Goal: Task Accomplishment & Management: Manage account settings

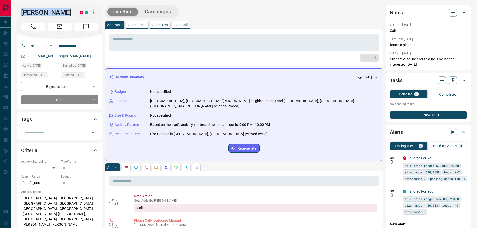
drag, startPoint x: 64, startPoint y: 12, endPoint x: 20, endPoint y: 10, distance: 44.2
click at [20, 10] on div "[PERSON_NAME] P C" at bounding box center [59, 22] width 85 height 34
drag, startPoint x: 28, startPoint y: 11, endPoint x: 116, endPoint y: 53, distance: 97.7
click at [116, 53] on div "* ​ Add" at bounding box center [244, 47] width 271 height 29
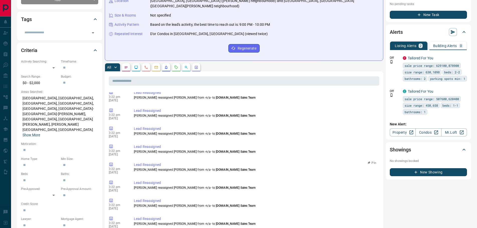
scroll to position [462, 0]
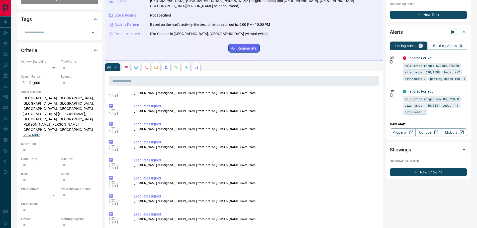
click at [139, 63] on button "button" at bounding box center [136, 67] width 8 height 8
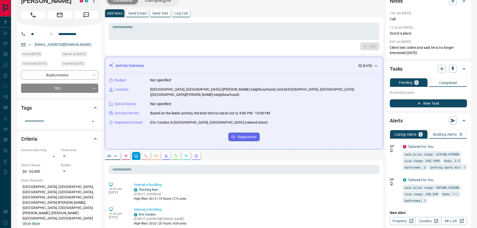
scroll to position [0, 0]
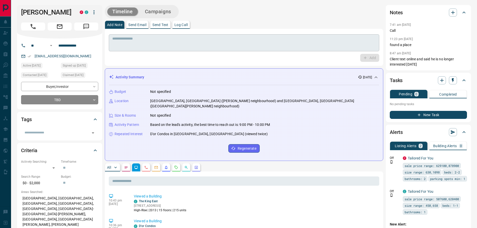
click at [143, 39] on textarea at bounding box center [244, 43] width 264 height 13
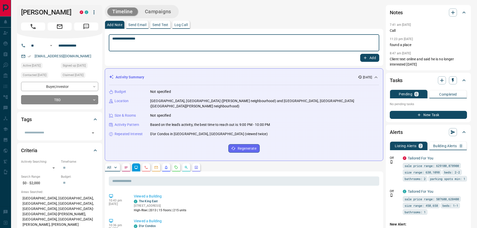
type textarea "**********"
click at [370, 56] on button "Add" at bounding box center [369, 58] width 19 height 8
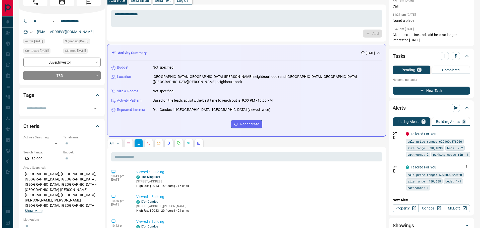
scroll to position [75, 0]
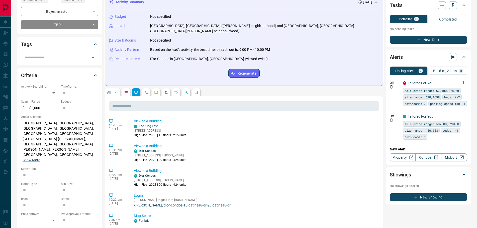
click at [463, 84] on icon "button" at bounding box center [463, 83] width 5 height 5
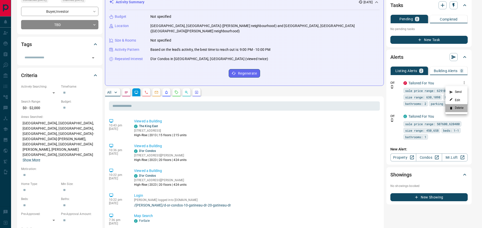
click at [457, 109] on li "Delete" at bounding box center [456, 108] width 22 height 8
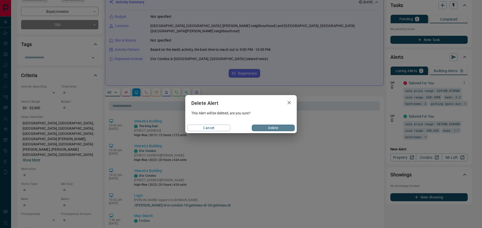
click at [285, 126] on button "Delete" at bounding box center [273, 128] width 43 height 7
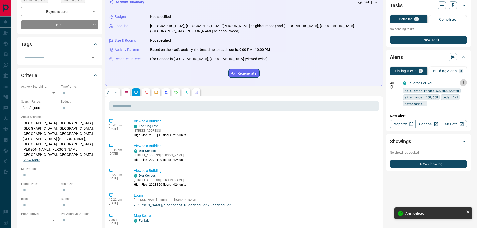
click at [464, 83] on icon "button" at bounding box center [463, 82] width 1 height 3
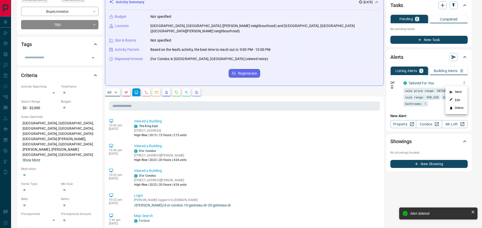
click at [457, 110] on li "Delete" at bounding box center [456, 108] width 22 height 8
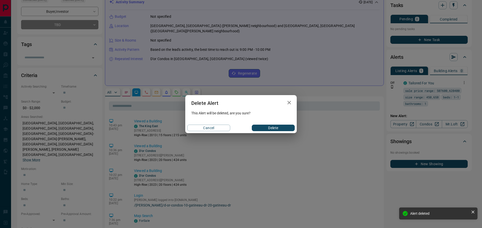
click at [274, 128] on button "Delete" at bounding box center [273, 128] width 43 height 7
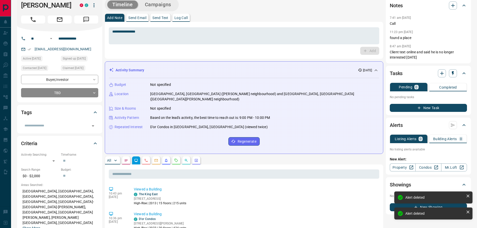
scroll to position [0, 0]
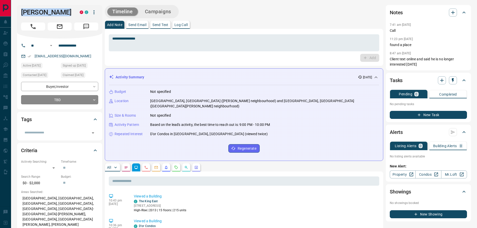
drag, startPoint x: 64, startPoint y: 12, endPoint x: 19, endPoint y: 13, distance: 45.2
click at [19, 13] on div "[PERSON_NAME] P C" at bounding box center [59, 22] width 85 height 34
copy h1 "[PERSON_NAME]"
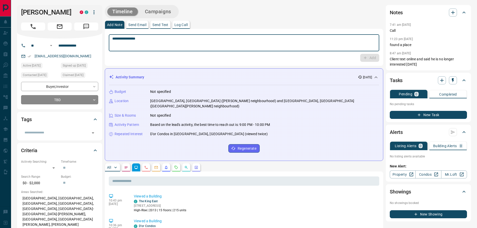
click at [142, 39] on textarea "**********" at bounding box center [244, 43] width 264 height 13
type textarea "*********"
click at [365, 56] on icon "button" at bounding box center [365, 58] width 5 height 5
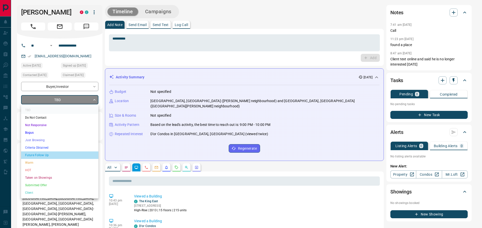
click at [40, 156] on li "Future Follow Up" at bounding box center [59, 156] width 77 height 8
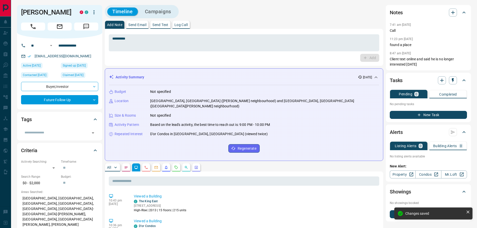
type input "*"
click at [454, 81] on icon "button" at bounding box center [453, 80] width 5 height 5
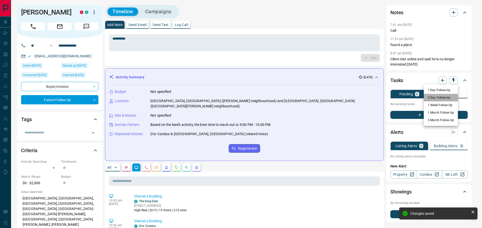
click at [435, 98] on li "3 Day Follow-Up" at bounding box center [440, 98] width 34 height 8
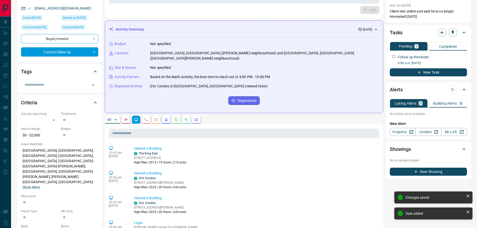
scroll to position [75, 0]
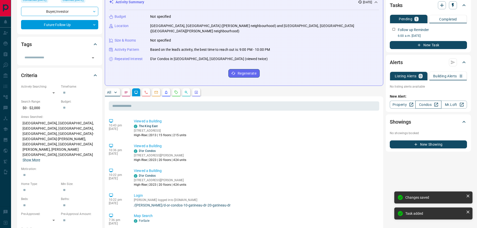
click at [429, 106] on link "Condos" at bounding box center [429, 105] width 26 height 8
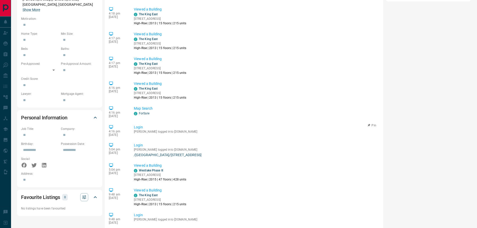
scroll to position [150, 0]
